Goal: Navigation & Orientation: Find specific page/section

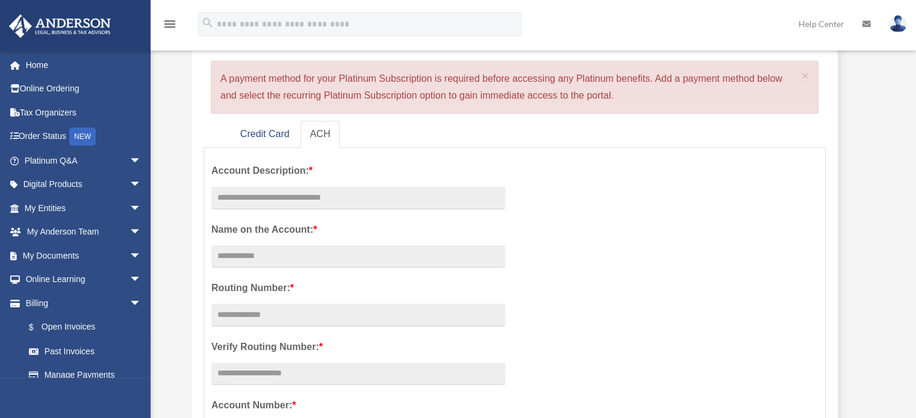
scroll to position [120, 0]
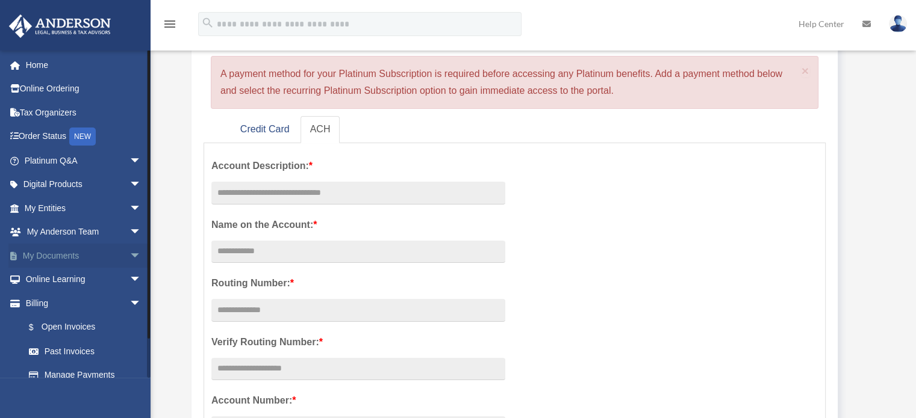
click at [58, 250] on link "My Documents arrow_drop_down" at bounding box center [83, 256] width 151 height 24
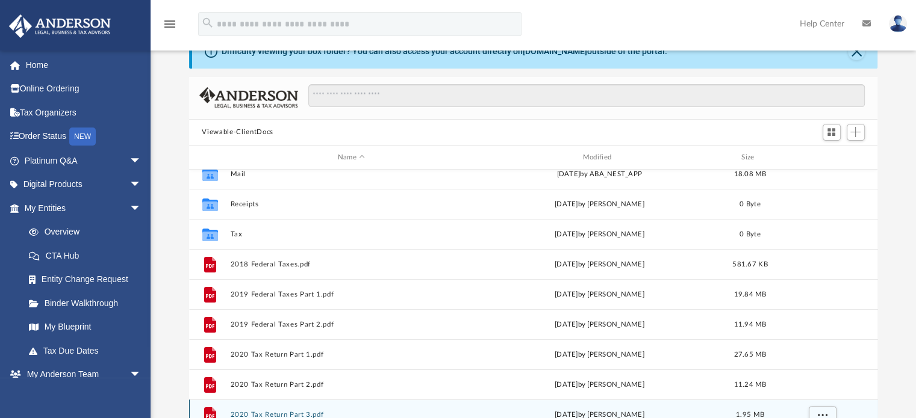
scroll to position [51, 0]
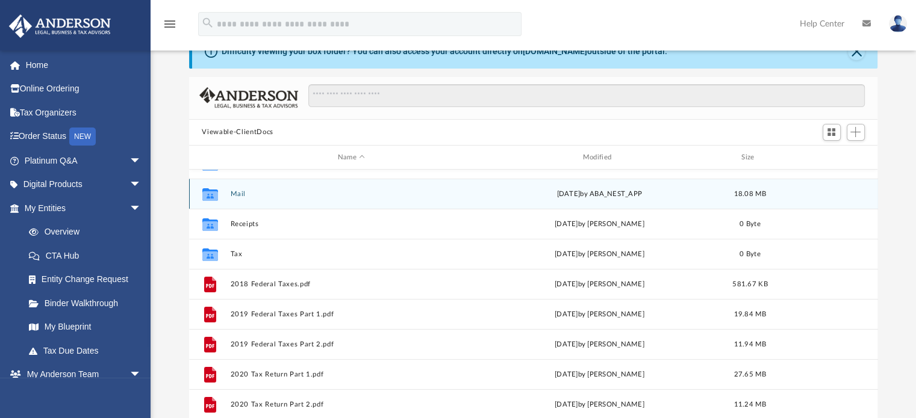
click at [236, 191] on button "Mail" at bounding box center [351, 194] width 243 height 8
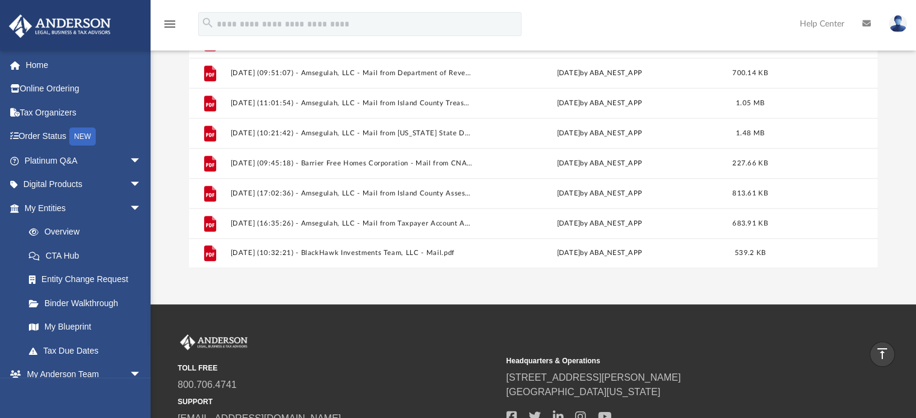
scroll to position [193, 0]
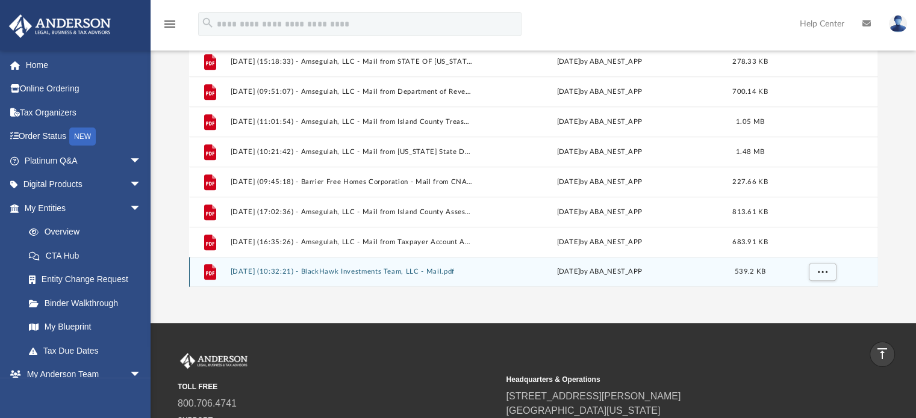
click at [357, 268] on button "2025.08.20 (10:32:21) - BlackHawk Investments Team, LLC - Mail.pdf" at bounding box center [351, 272] width 243 height 8
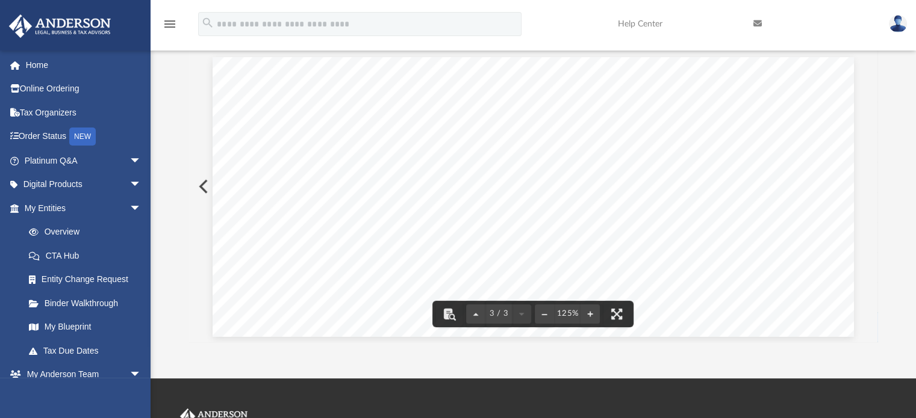
scroll to position [1608, 0]
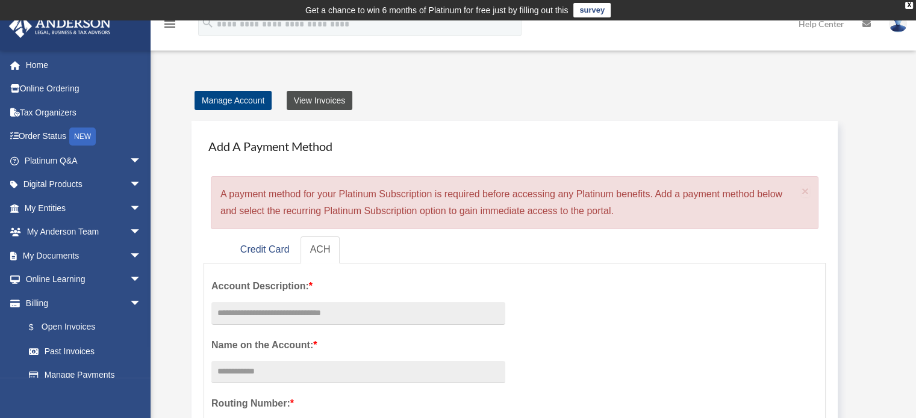
click at [314, 102] on link "View Invoices" at bounding box center [320, 100] width 66 height 19
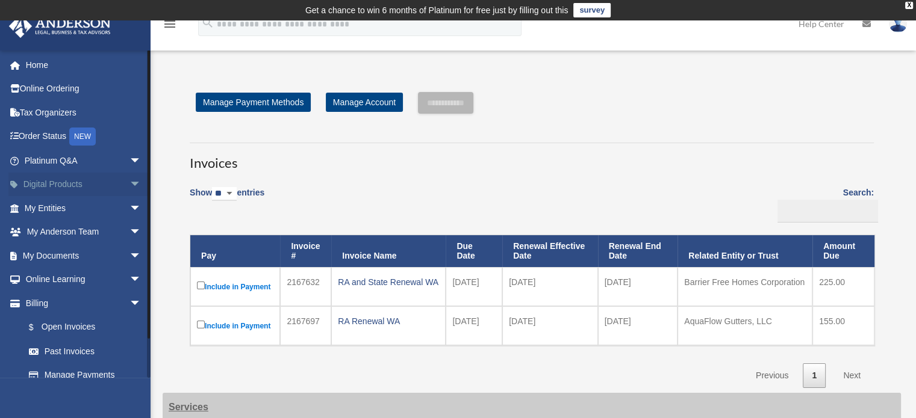
click at [57, 178] on link "Digital Products arrow_drop_down" at bounding box center [83, 185] width 151 height 24
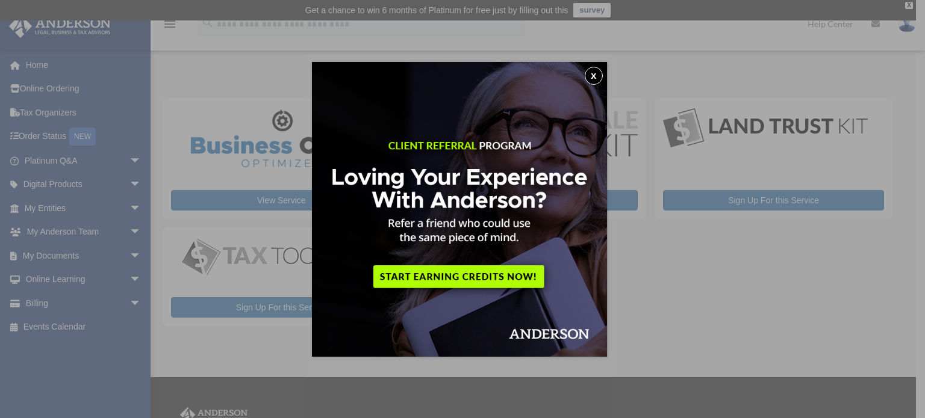
click at [597, 74] on button "x" at bounding box center [593, 76] width 18 height 18
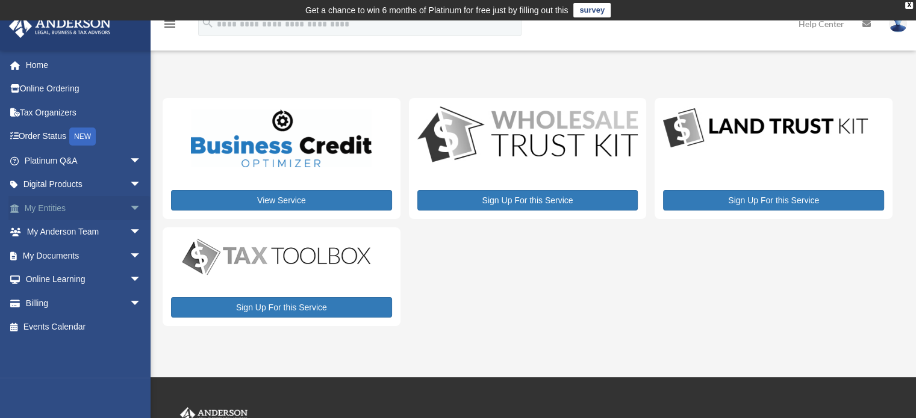
click at [55, 206] on link "My Entities arrow_drop_down" at bounding box center [83, 208] width 151 height 24
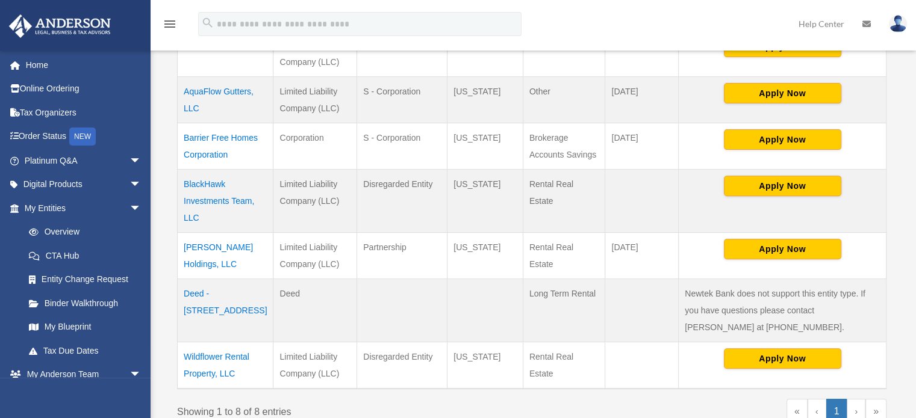
scroll to position [421, 0]
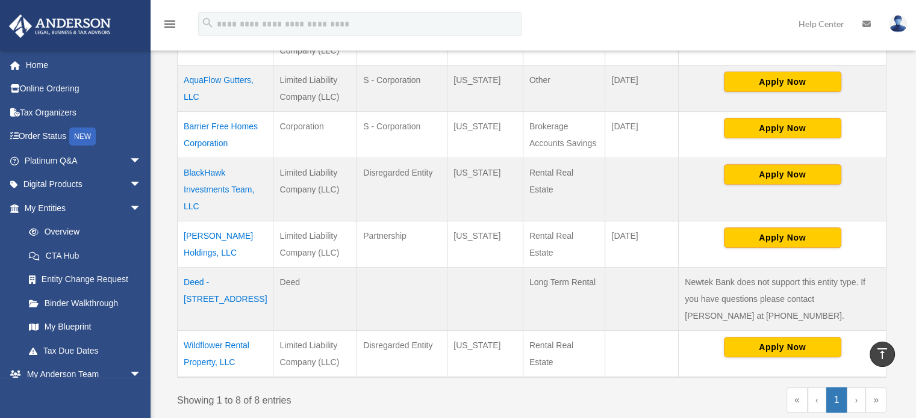
click at [224, 221] on td "[PERSON_NAME] Holdings, LLC" at bounding box center [226, 244] width 96 height 46
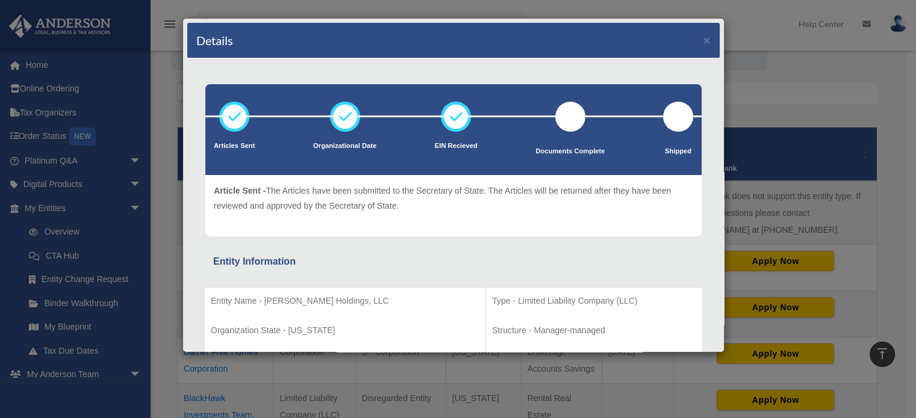
scroll to position [181, 0]
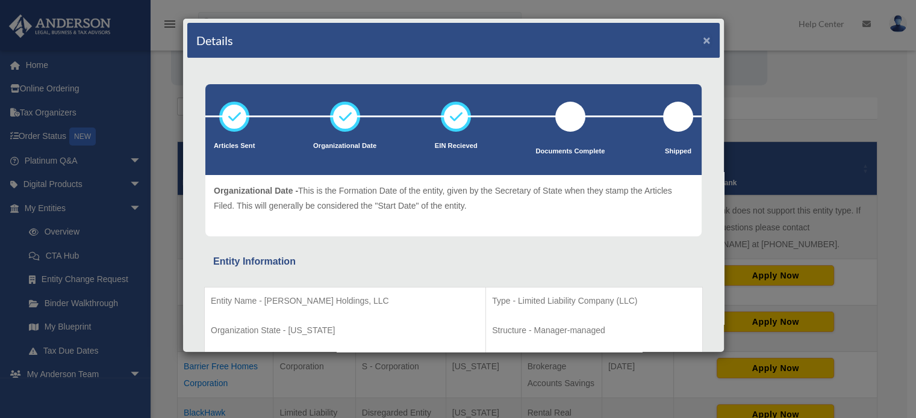
click at [702, 39] on button "×" at bounding box center [706, 40] width 8 height 13
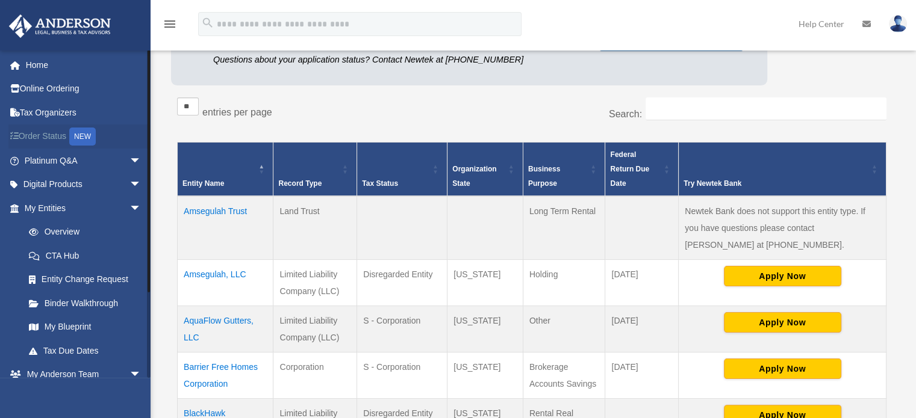
click at [52, 134] on link "Order Status NEW" at bounding box center [83, 137] width 151 height 25
